Goal: Navigation & Orientation: Find specific page/section

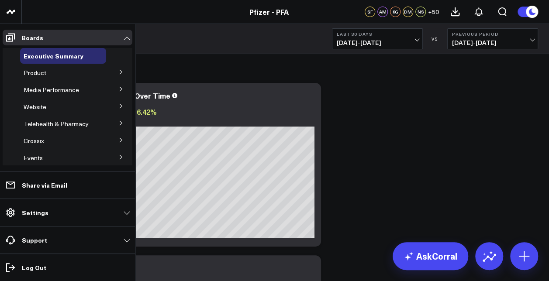
click at [113, 71] on button at bounding box center [121, 71] width 23 height 13
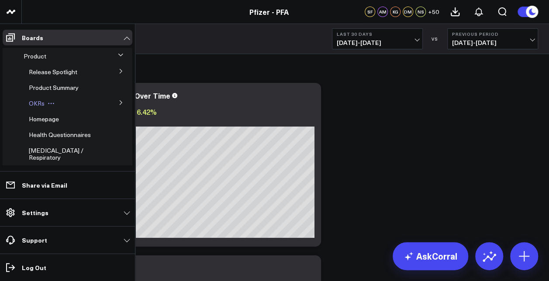
scroll to position [17, 0]
click at [62, 69] on span "Release Spotlight" at bounding box center [53, 72] width 48 height 8
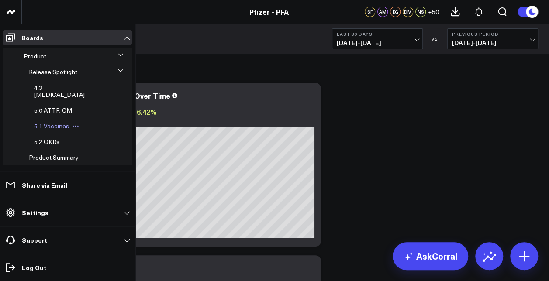
click at [41, 122] on span "5.1 Vaccines" at bounding box center [51, 126] width 35 height 8
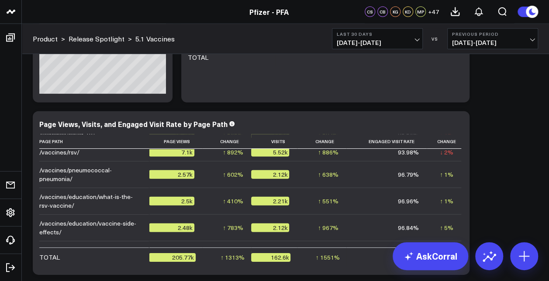
scroll to position [1293, 0]
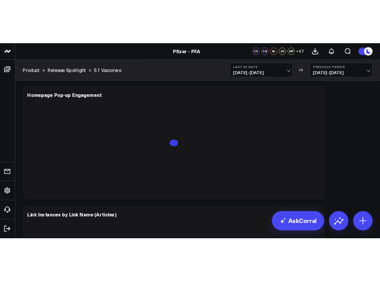
scroll to position [2267, 0]
